Goal: Task Accomplishment & Management: Manage account settings

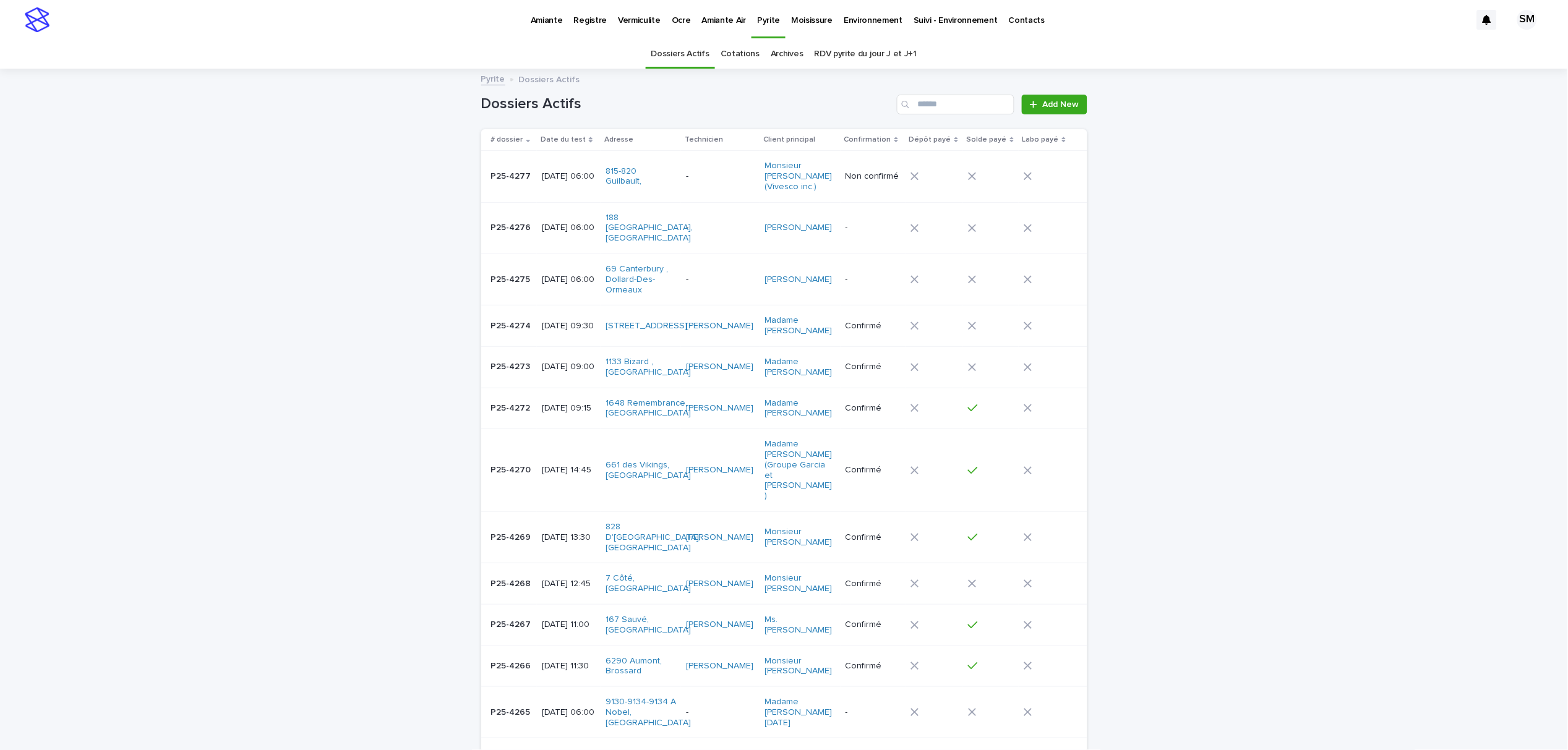
click at [851, 24] on p "Environnement" at bounding box center [873, 13] width 59 height 26
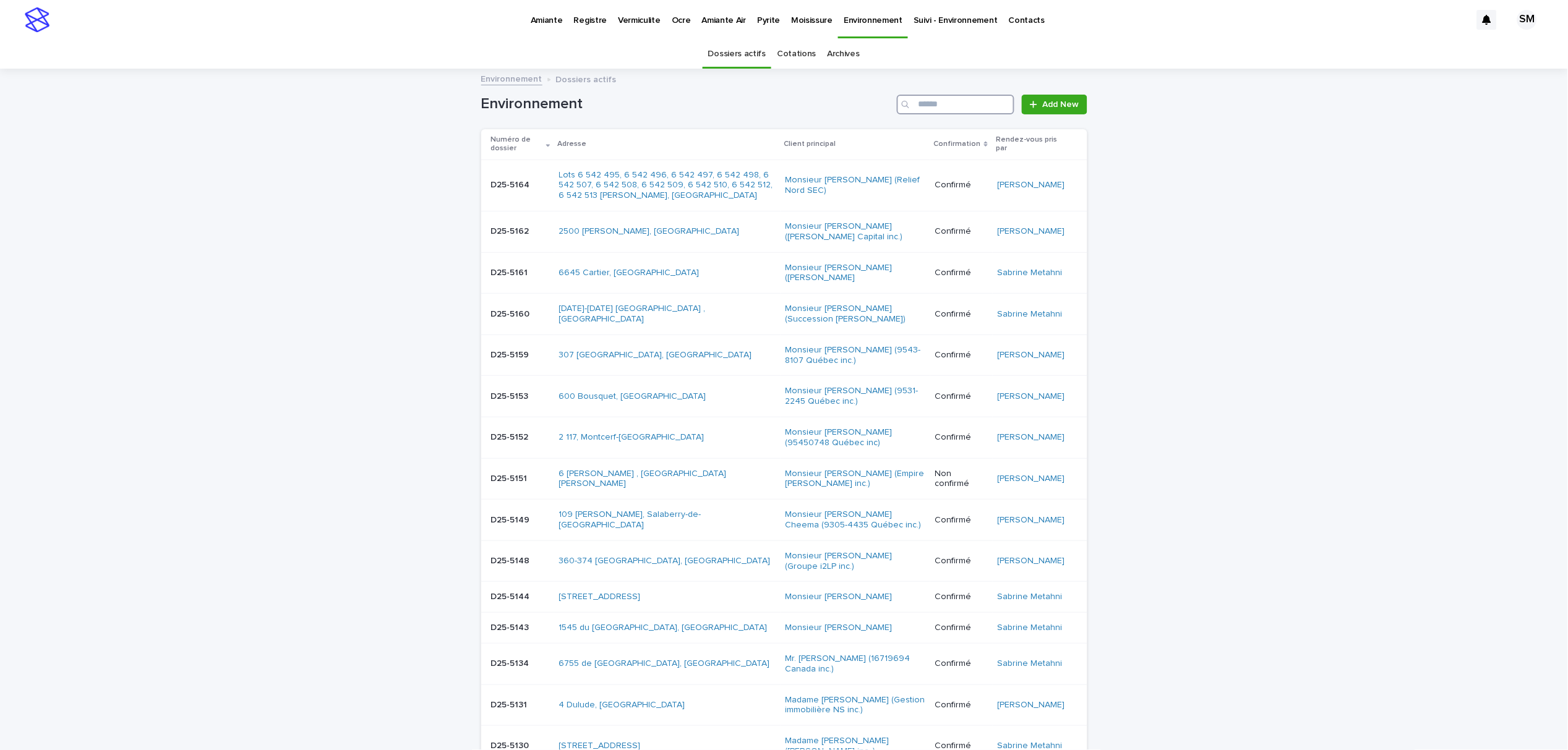
click at [926, 106] on input "Search" at bounding box center [956, 104] width 118 height 20
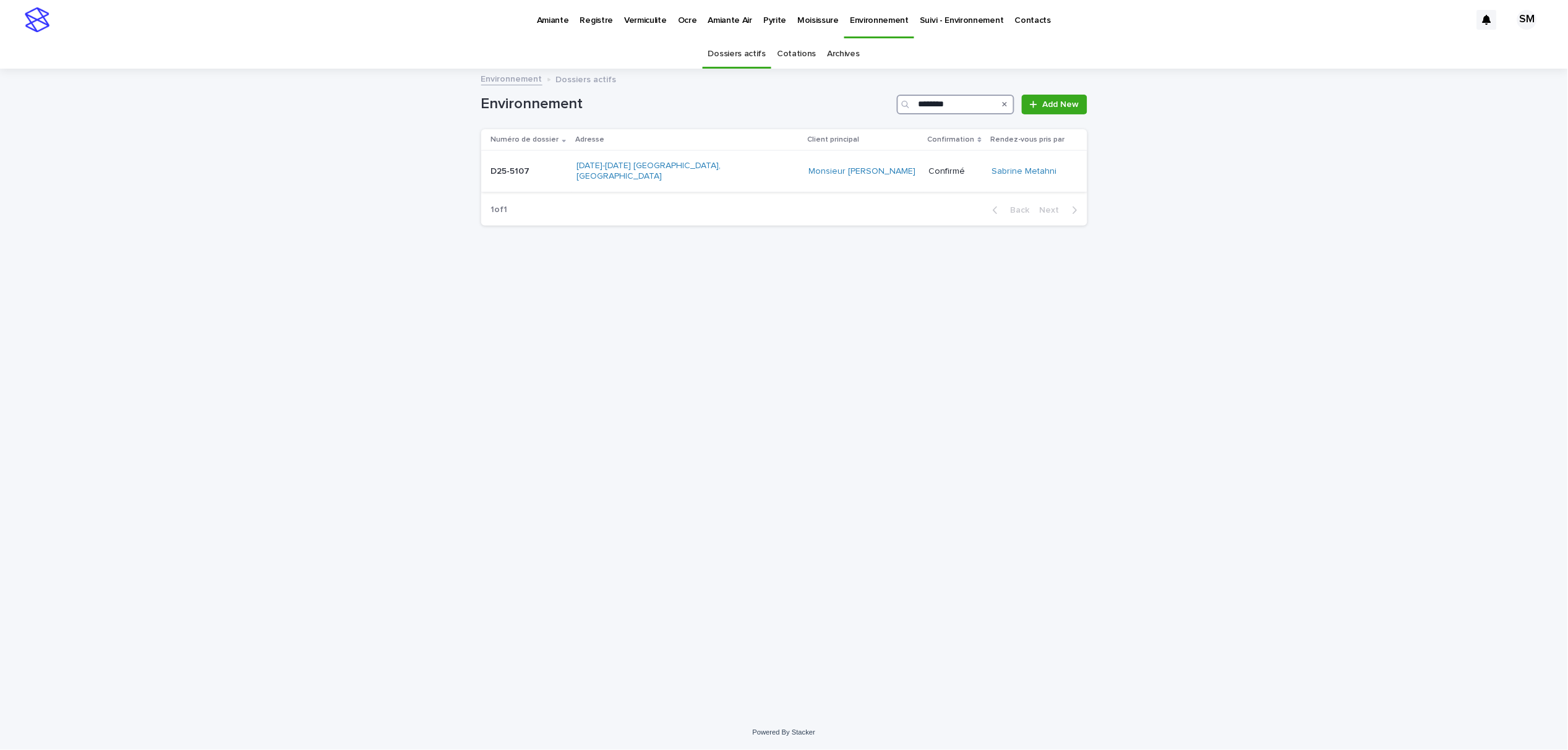
type input "********"
click at [515, 172] on div "D25-5107 D25-5107" at bounding box center [529, 171] width 76 height 20
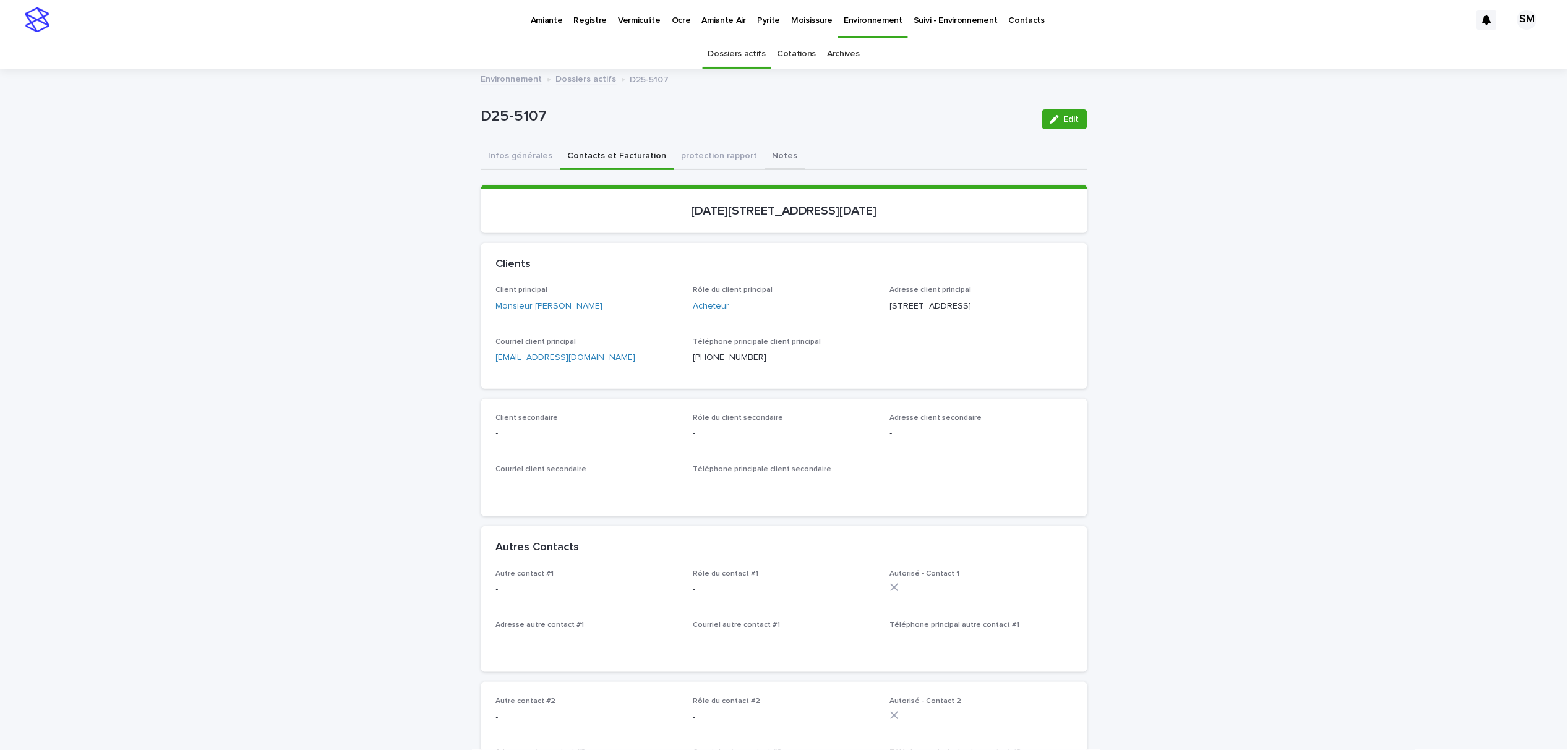
click at [765, 158] on button "Notes" at bounding box center [785, 157] width 40 height 26
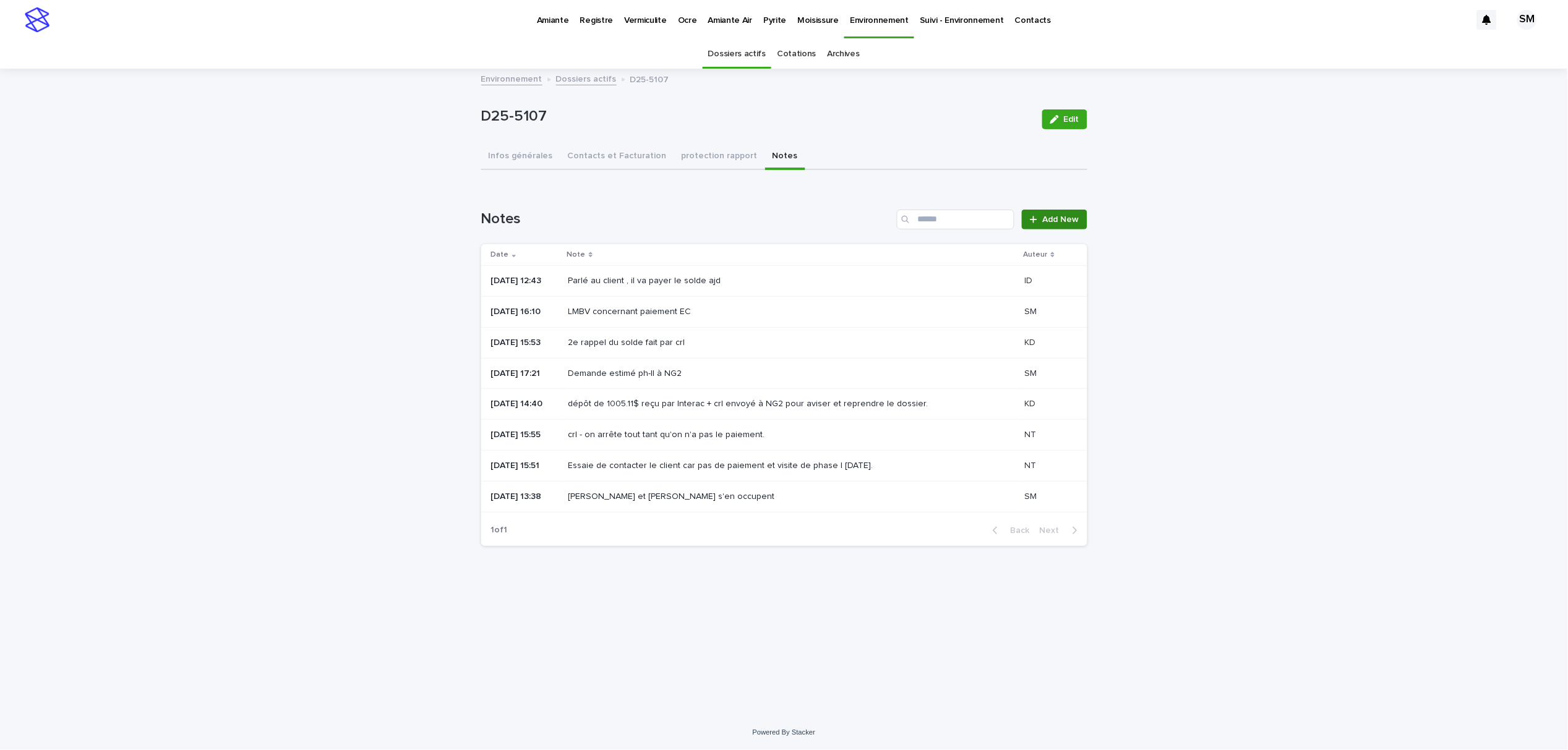
click at [1038, 218] on icon at bounding box center [1033, 219] width 8 height 8
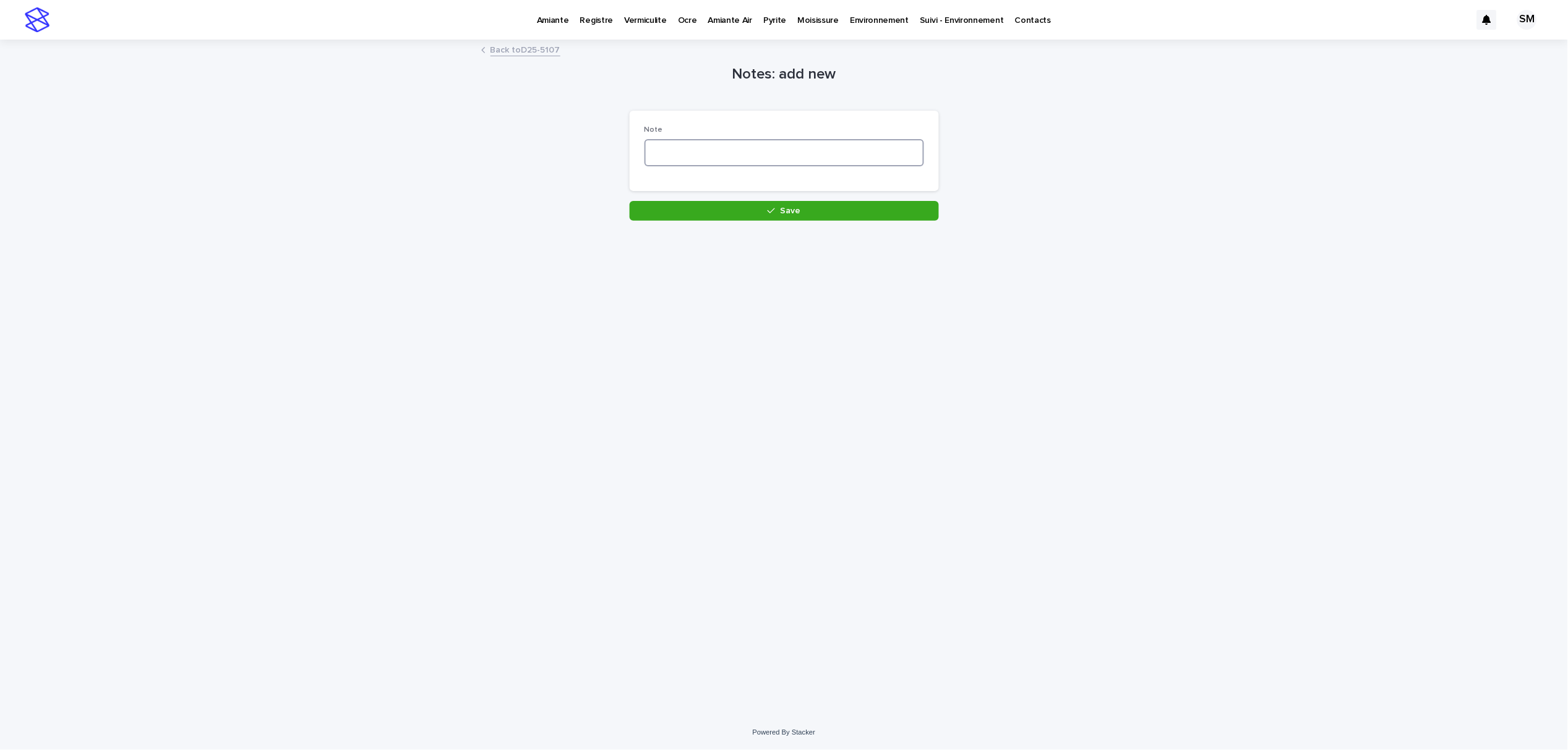
click at [685, 157] on textarea at bounding box center [784, 153] width 280 height 27
type textarea "**********"
click at [740, 213] on button "Save" at bounding box center [784, 211] width 309 height 20
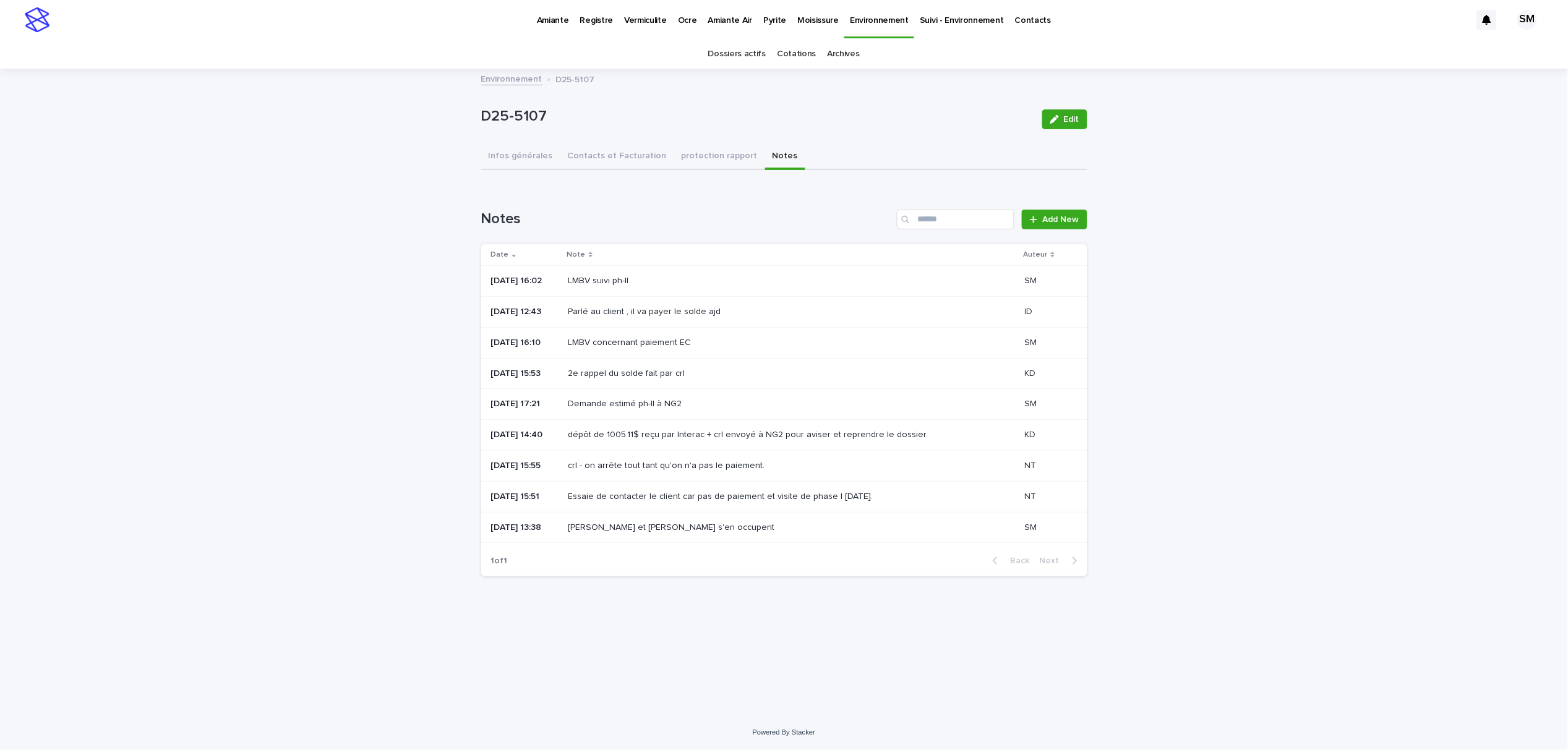
click at [853, 22] on p "Environnement" at bounding box center [879, 13] width 59 height 26
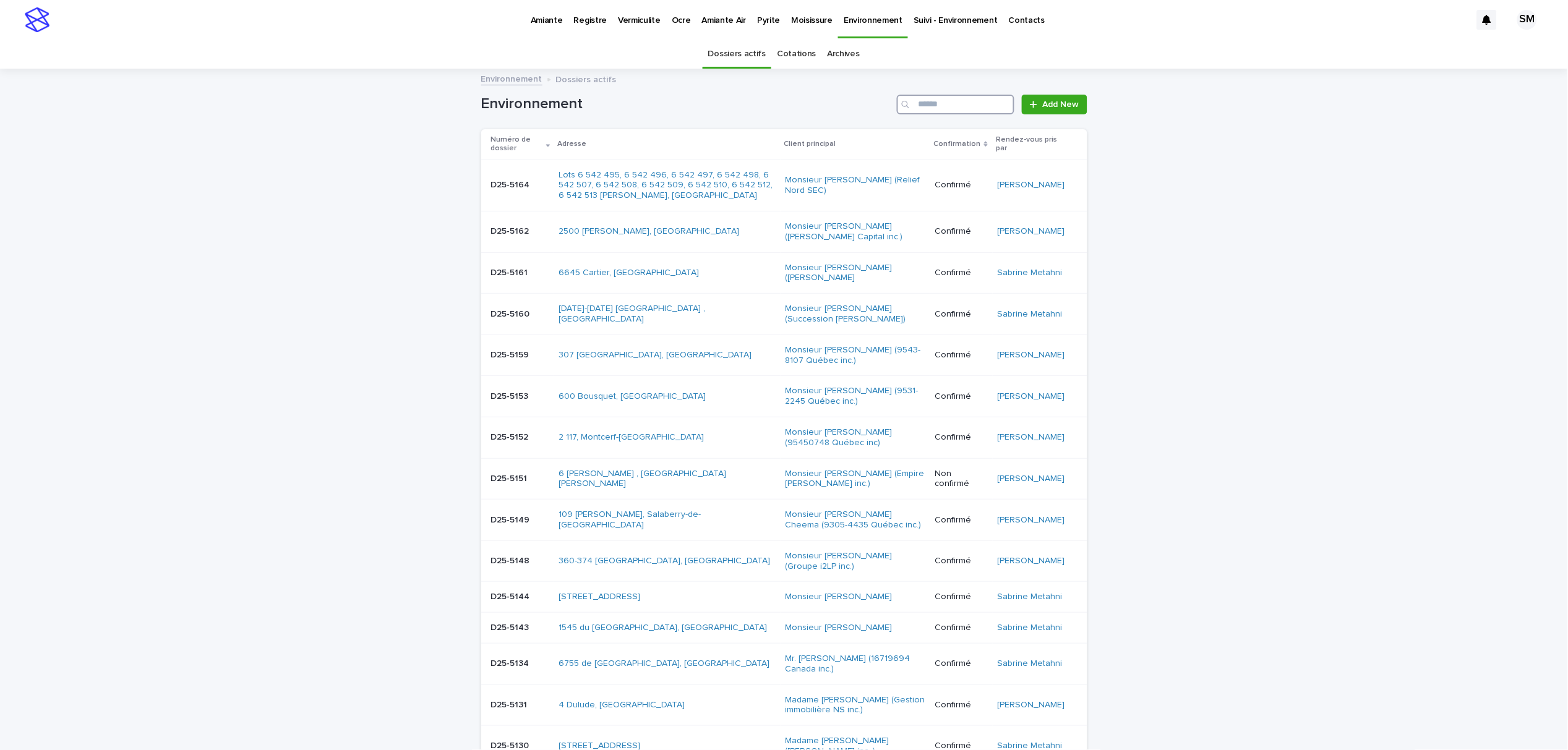
click at [932, 106] on input "Search" at bounding box center [956, 104] width 118 height 20
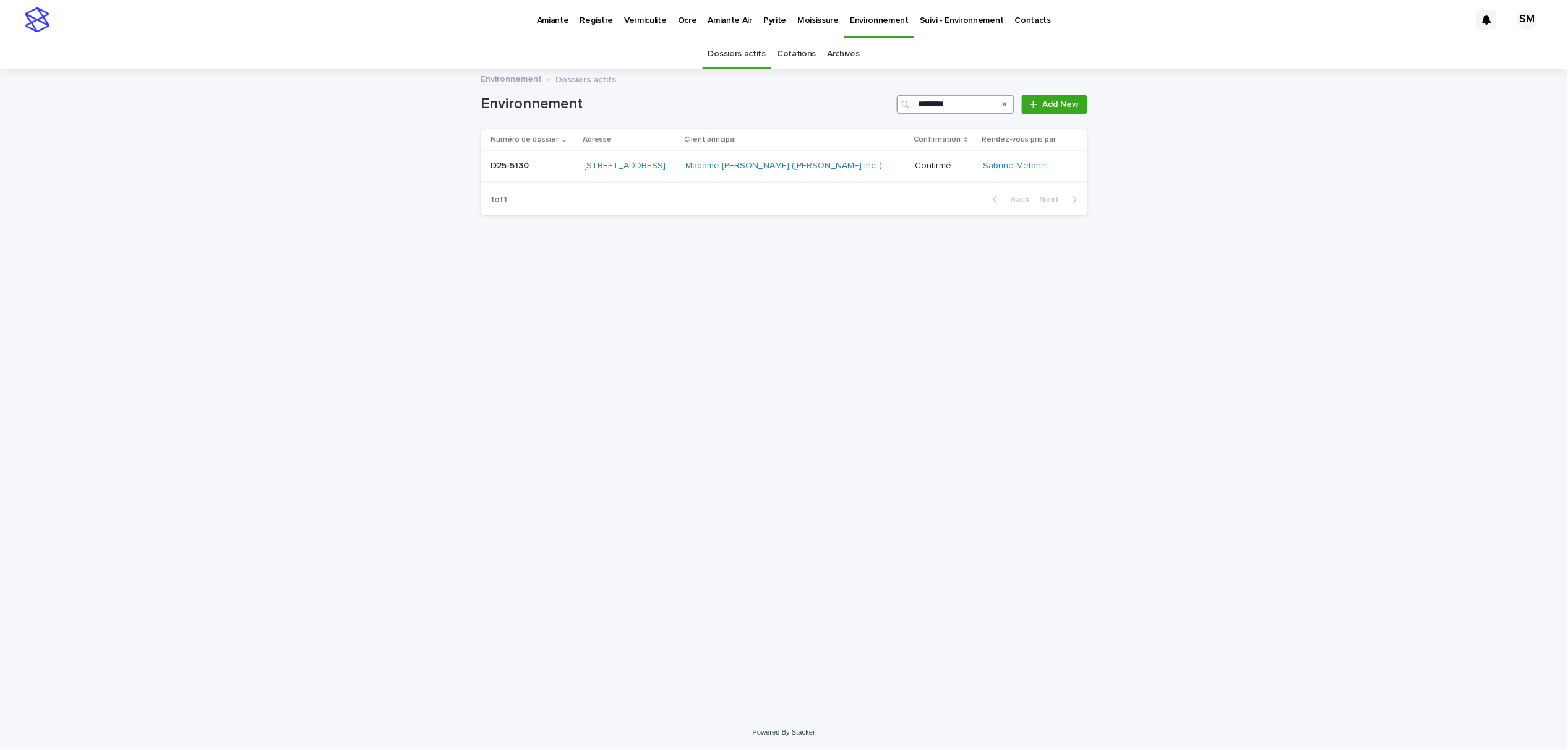
type input "********"
click at [511, 182] on td "D25-5130 D25-5130" at bounding box center [530, 166] width 98 height 31
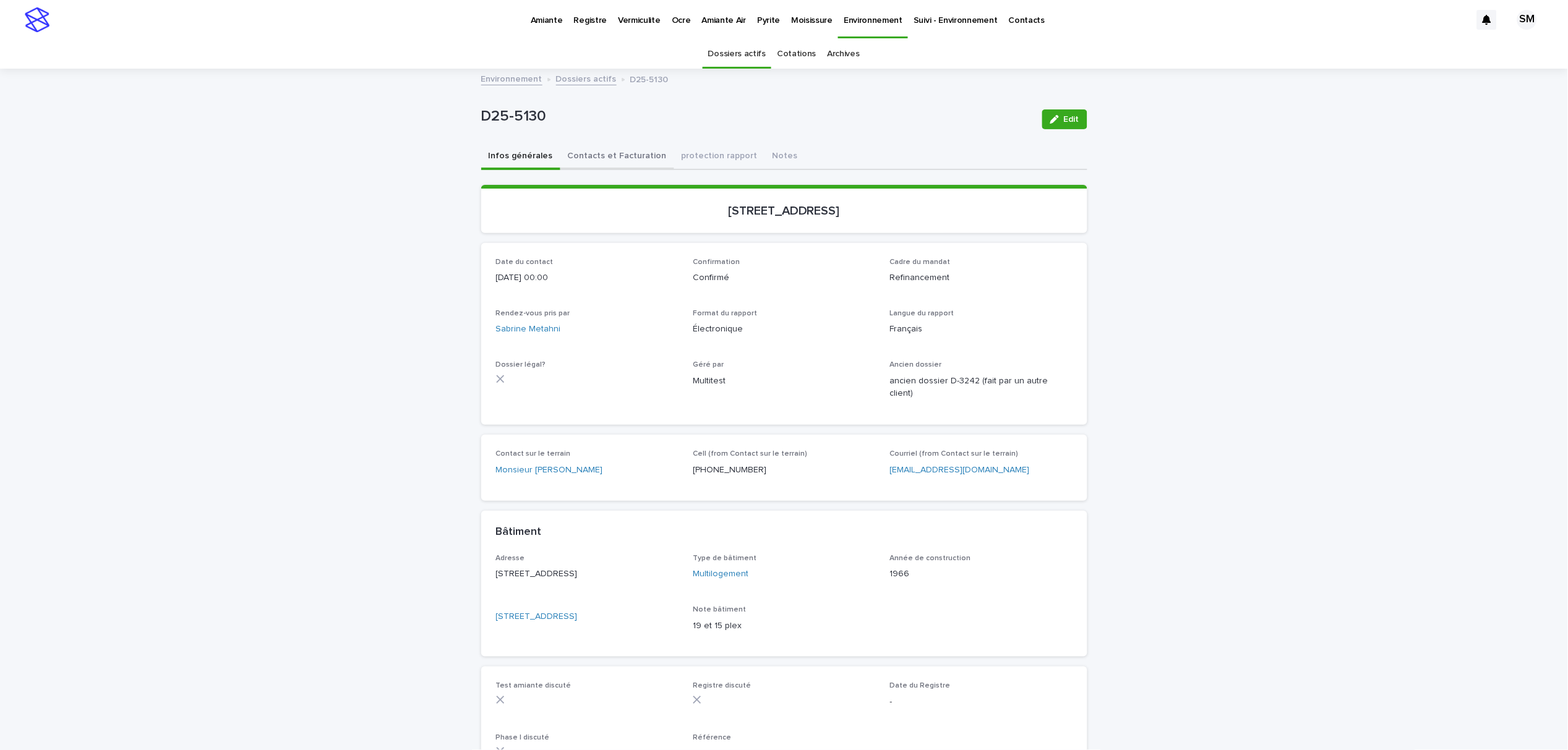
click at [626, 158] on button "Contacts et Facturation" at bounding box center [617, 157] width 114 height 26
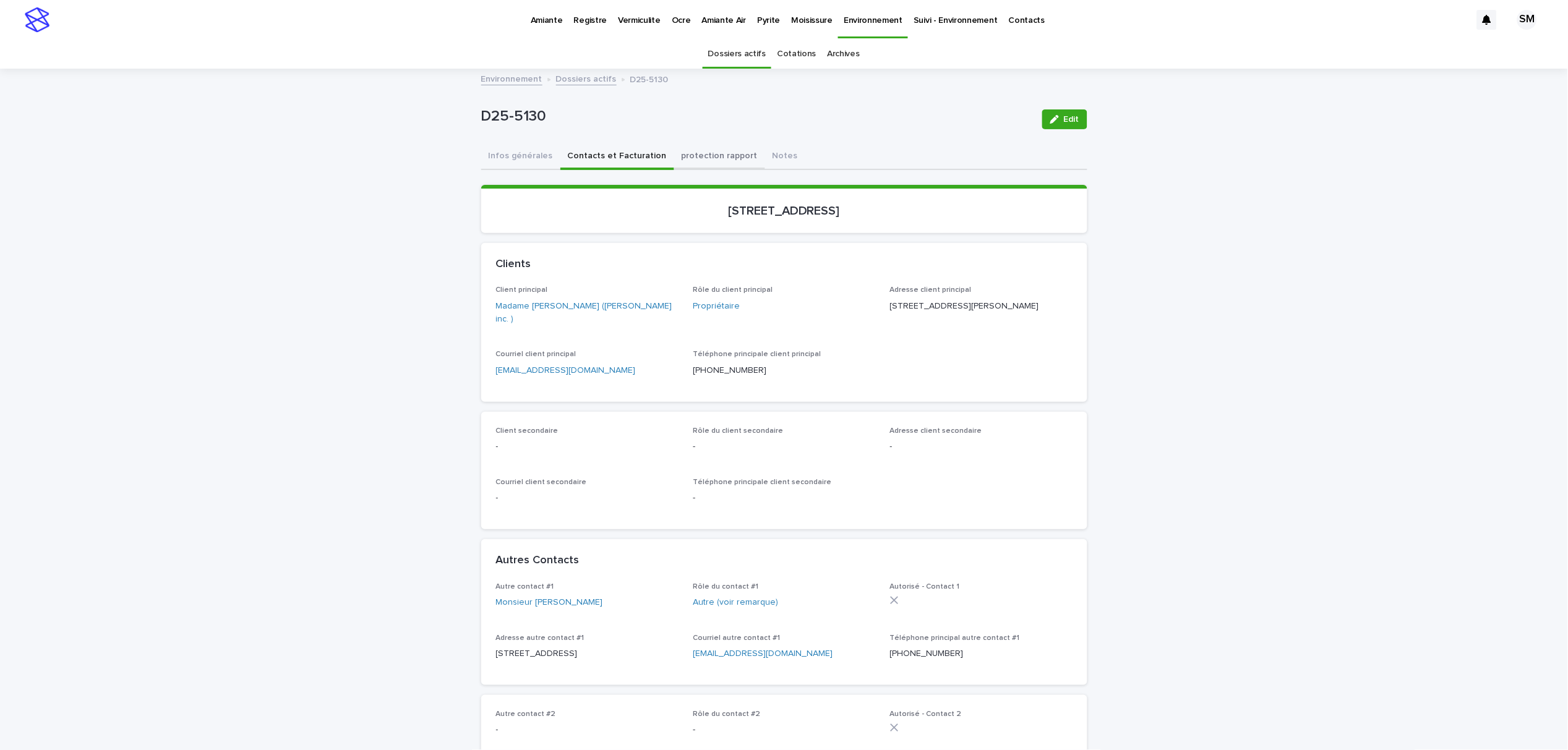
click at [689, 159] on button "protection rapport" at bounding box center [720, 157] width 91 height 26
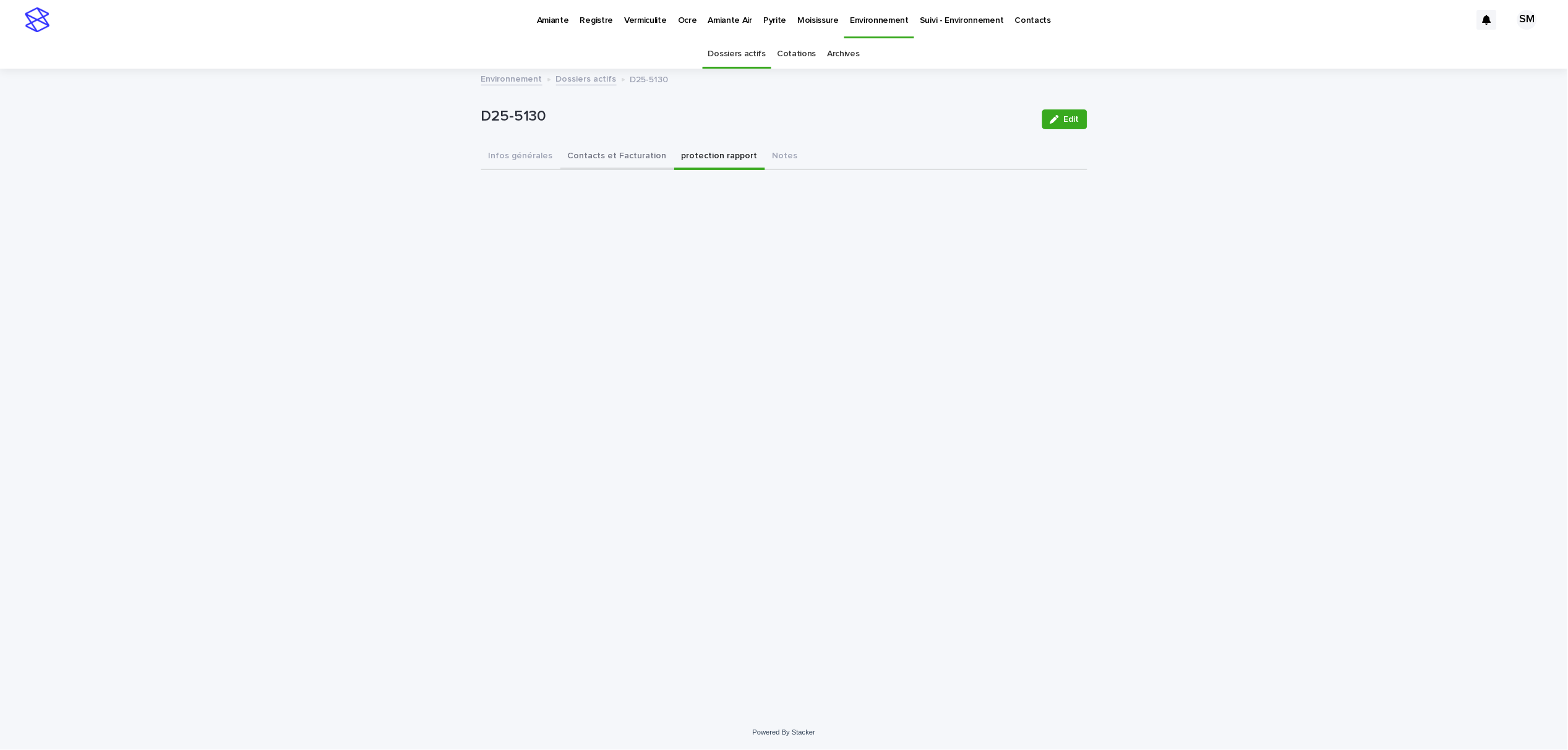
click at [633, 156] on button "Contacts et Facturation" at bounding box center [617, 157] width 114 height 26
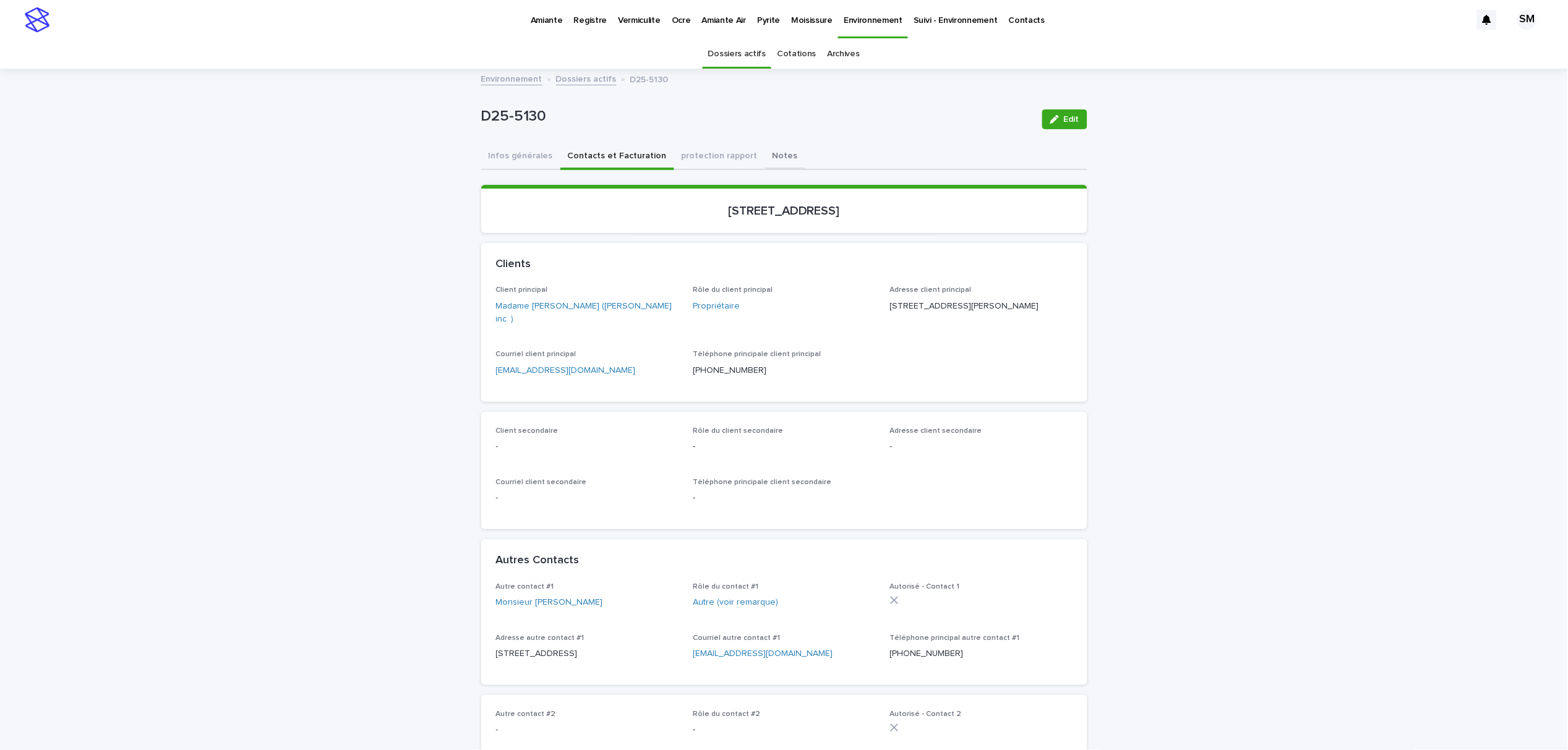
click at [765, 147] on button "Notes" at bounding box center [785, 157] width 40 height 26
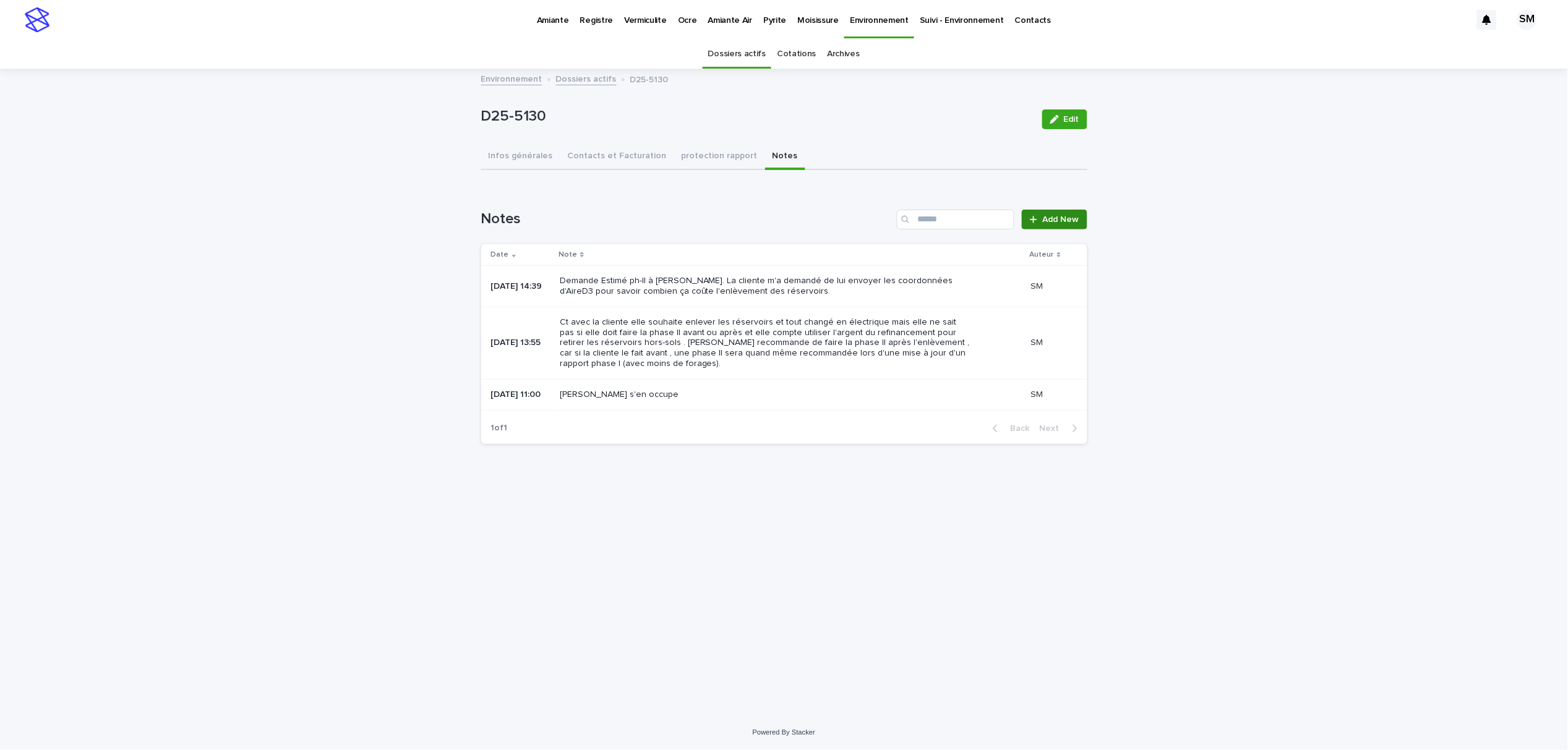
click at [1052, 223] on link "Add New" at bounding box center [1054, 219] width 65 height 20
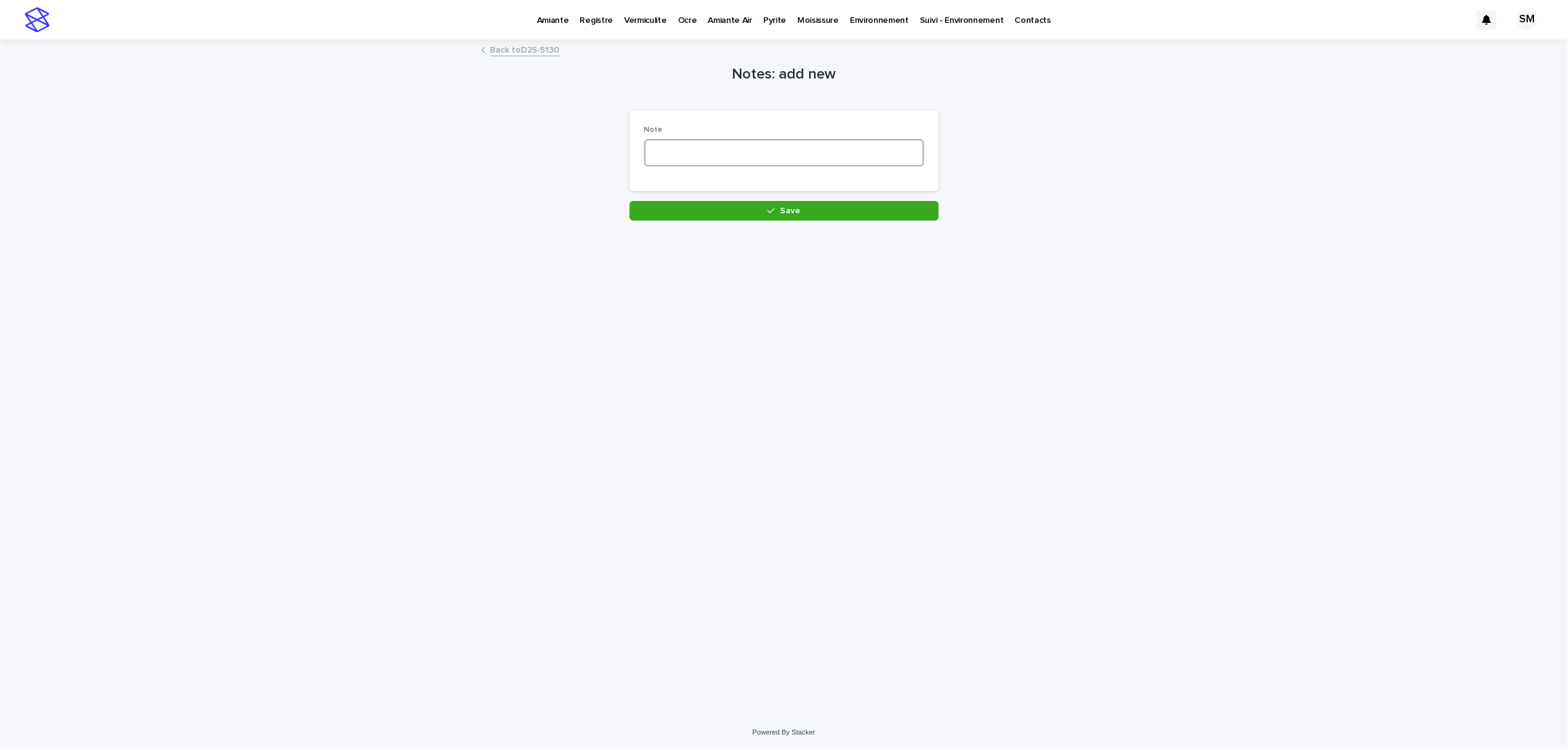
click at [679, 153] on textarea at bounding box center [784, 153] width 280 height 27
type textarea "**********"
click at [724, 205] on button "Save" at bounding box center [784, 211] width 309 height 20
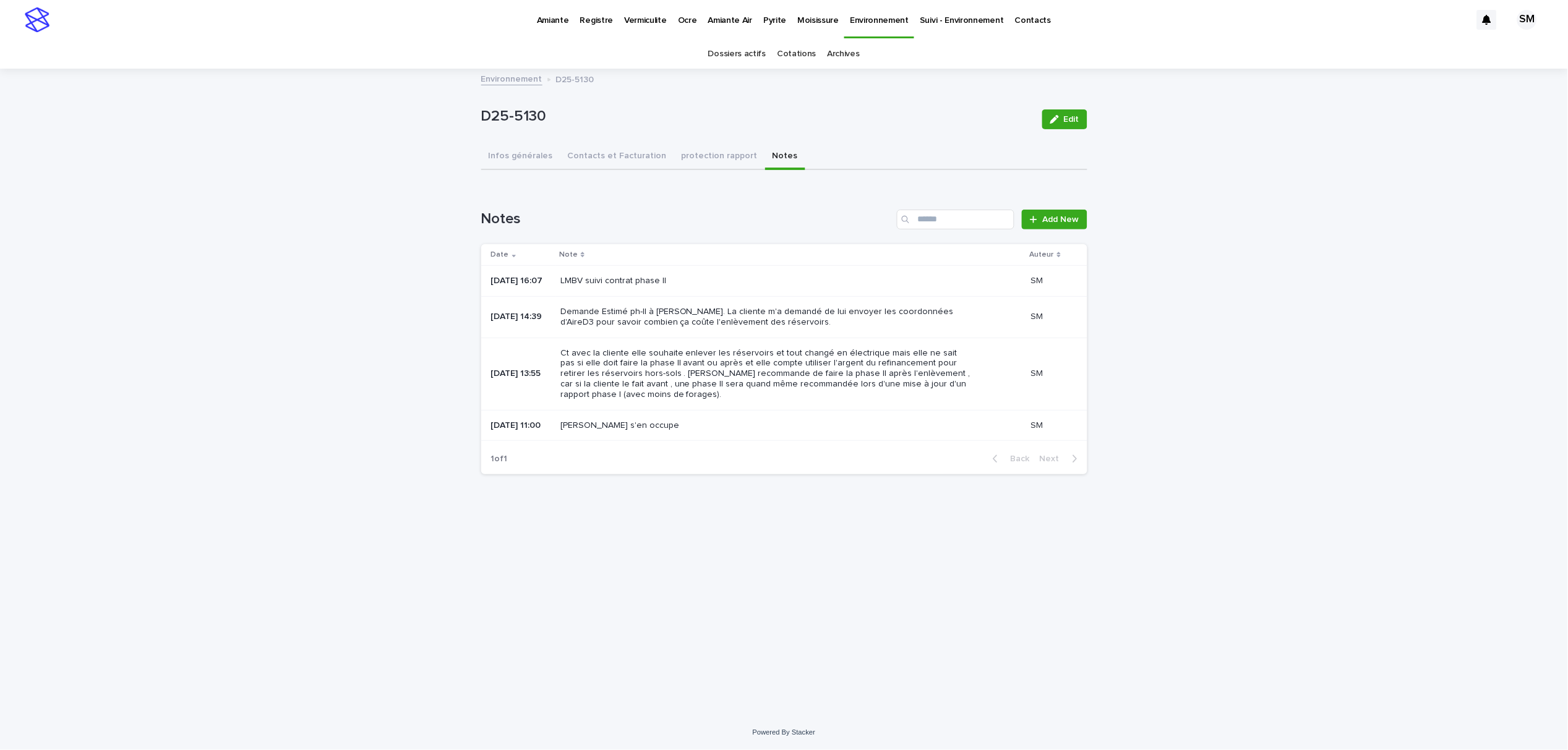
click at [856, 21] on p "Environnement" at bounding box center [879, 13] width 59 height 26
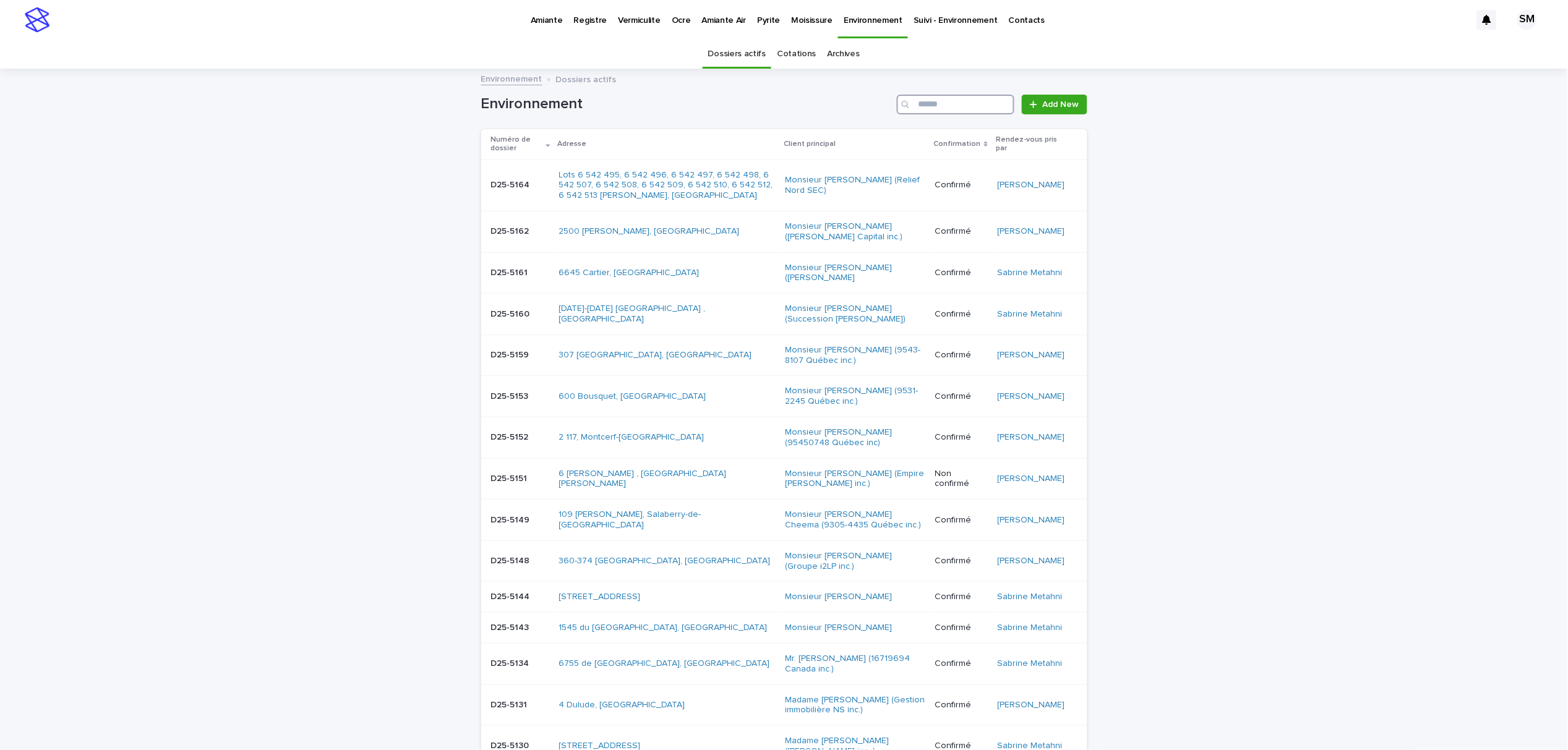
click at [915, 96] on input "Search" at bounding box center [956, 104] width 118 height 20
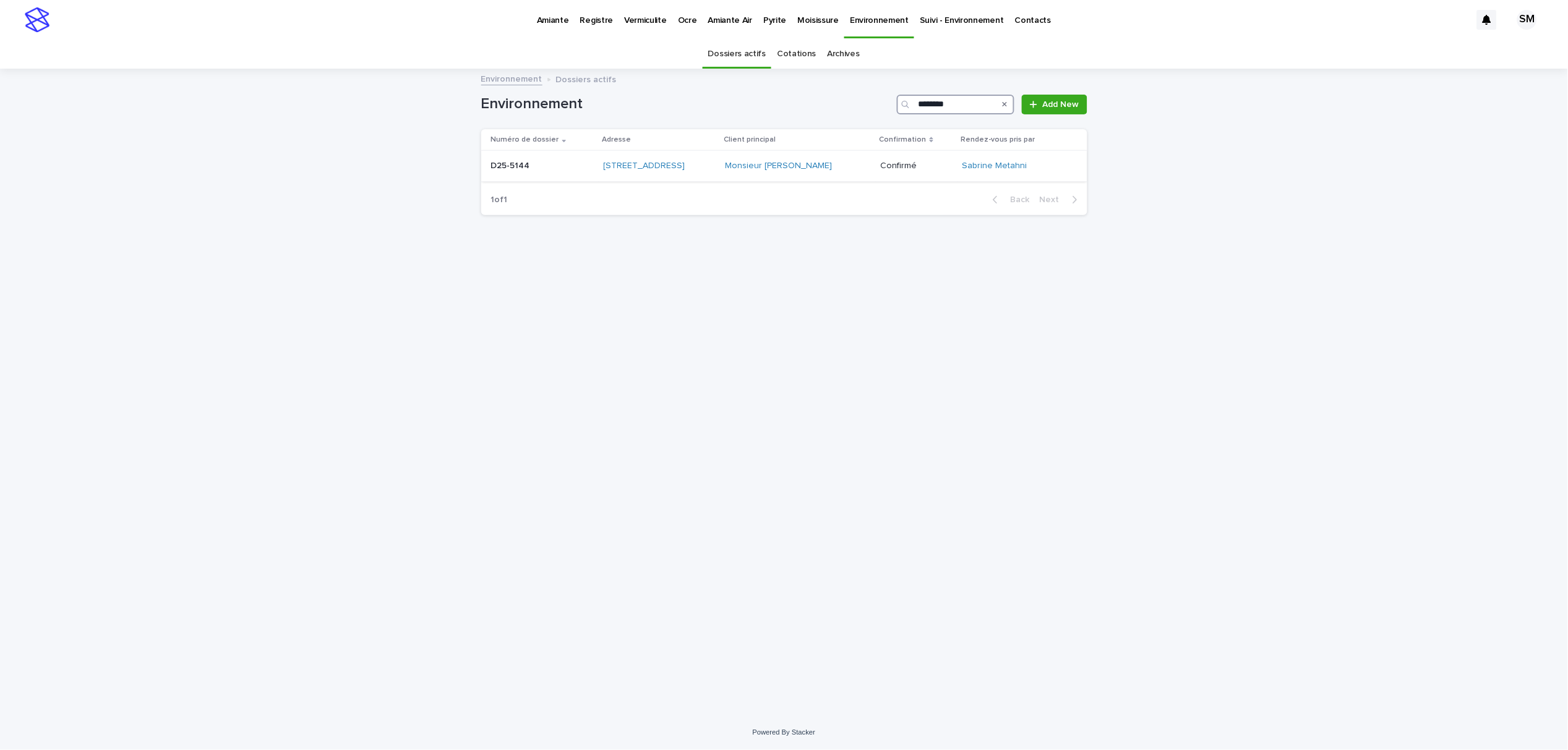
type input "********"
click at [502, 176] on div "D25-5144 D25-5144" at bounding box center [542, 165] width 103 height 20
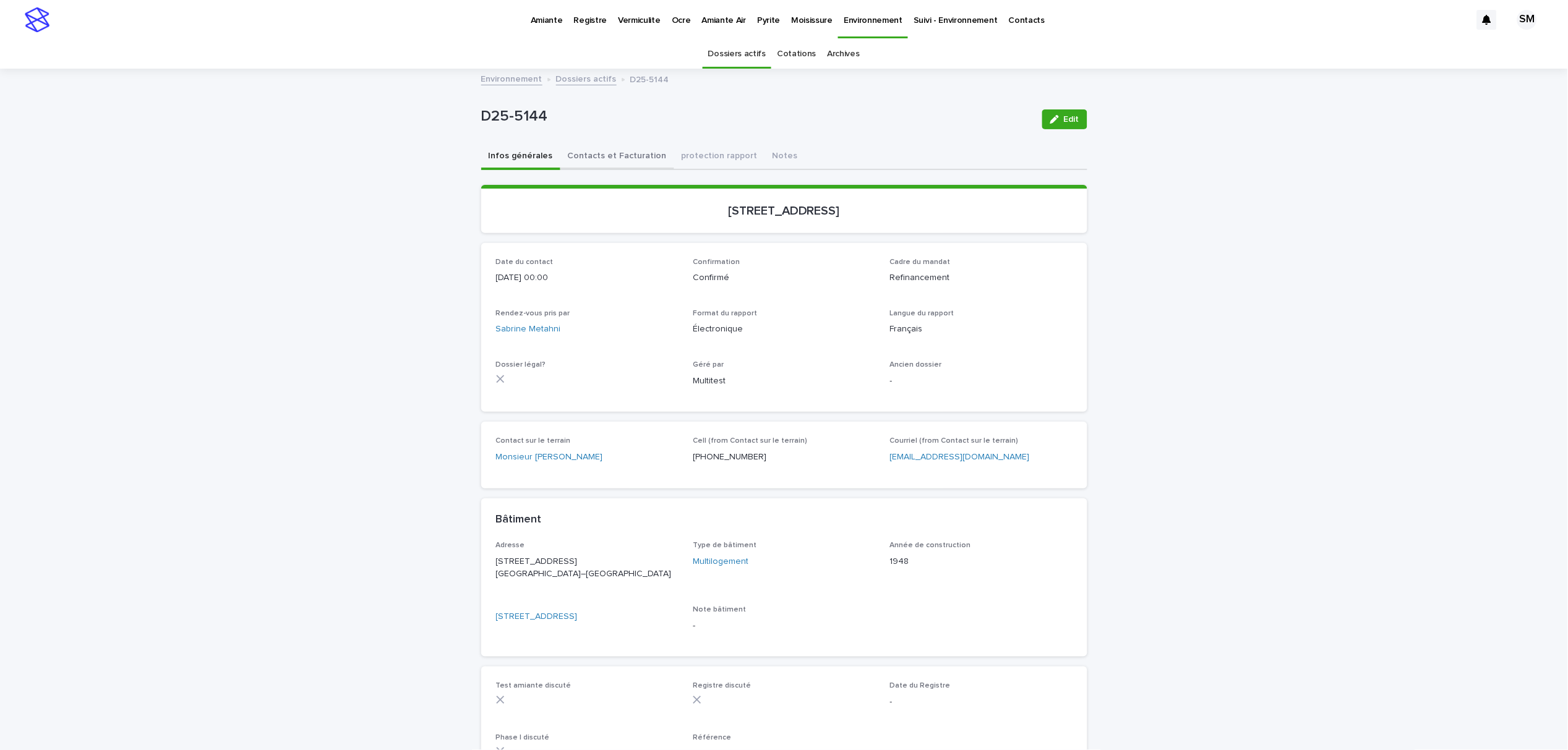
click at [591, 156] on button "Contacts et Facturation" at bounding box center [617, 157] width 114 height 26
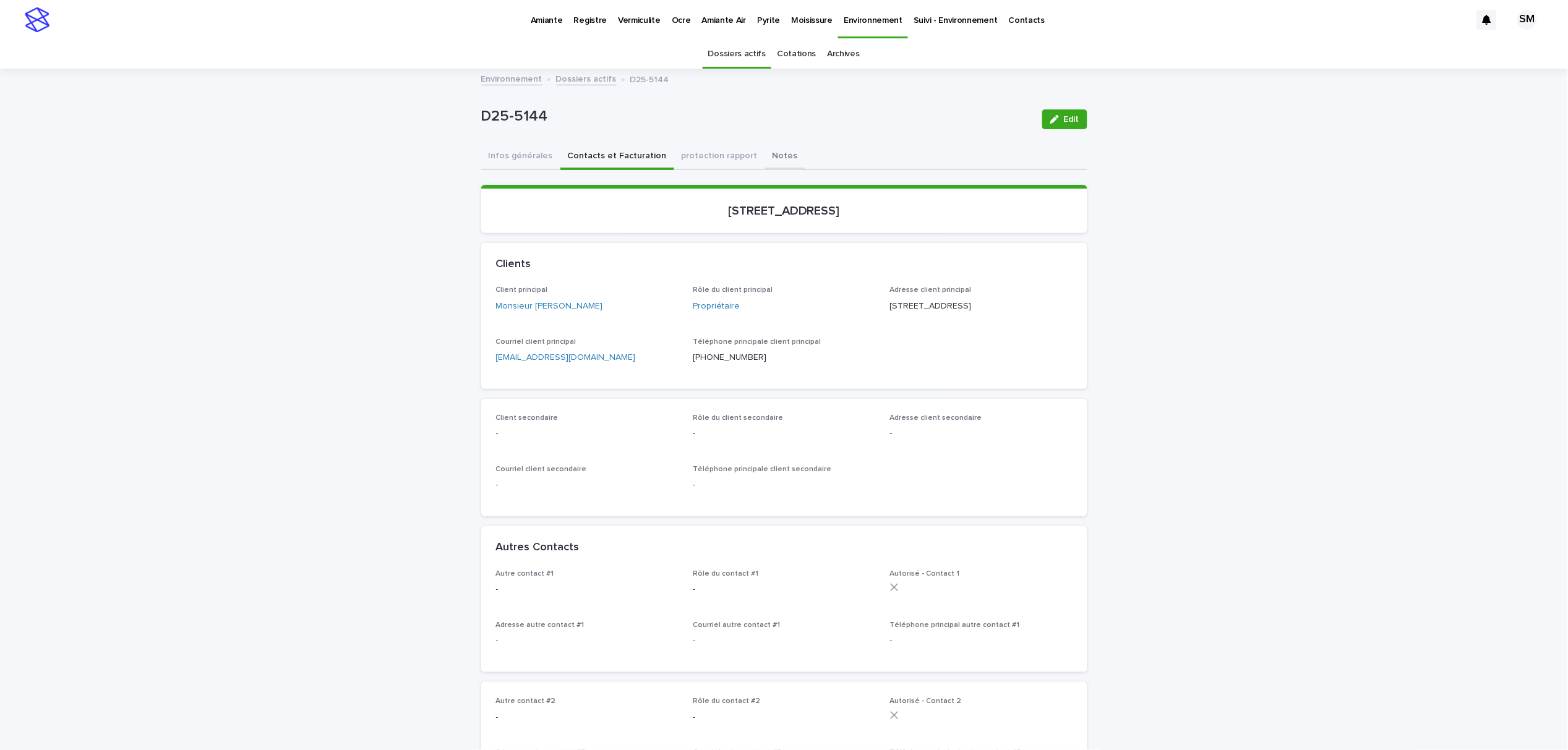
click at [765, 152] on button "Notes" at bounding box center [785, 157] width 40 height 26
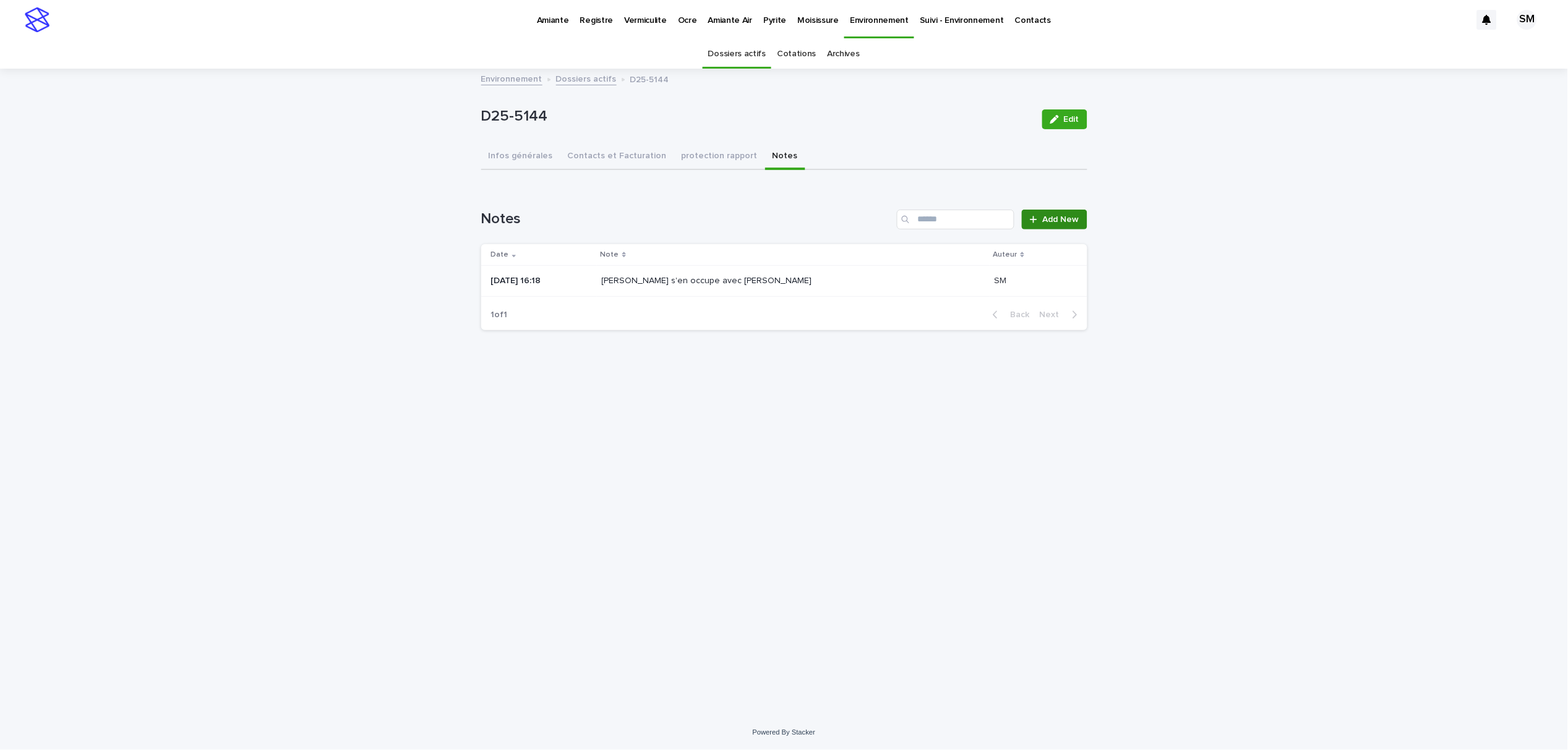
click at [1042, 224] on link "Add New" at bounding box center [1054, 219] width 65 height 20
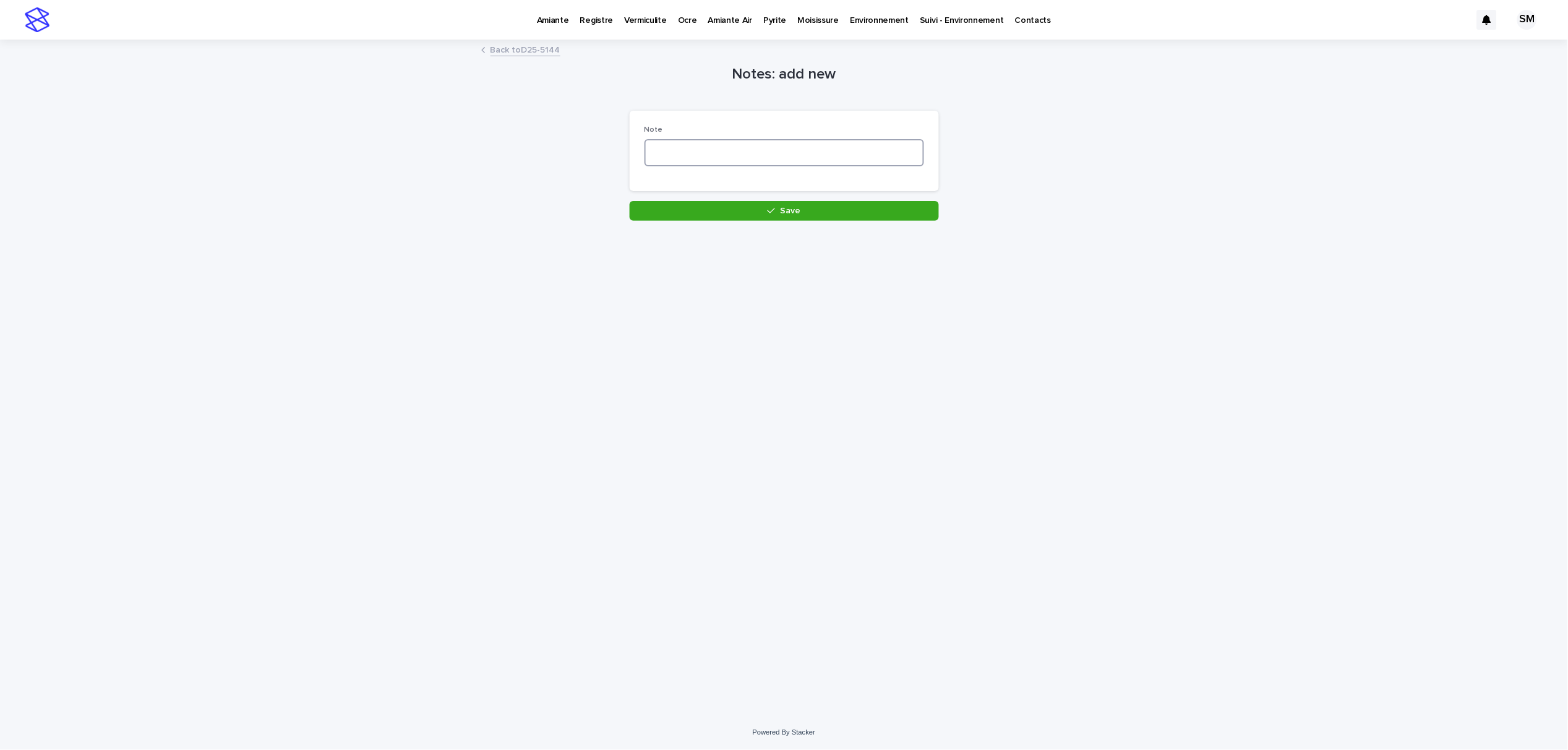
click at [682, 146] on textarea at bounding box center [784, 153] width 280 height 27
type textarea "**********"
click at [729, 208] on button "Save" at bounding box center [784, 211] width 309 height 20
